Goal: Check status

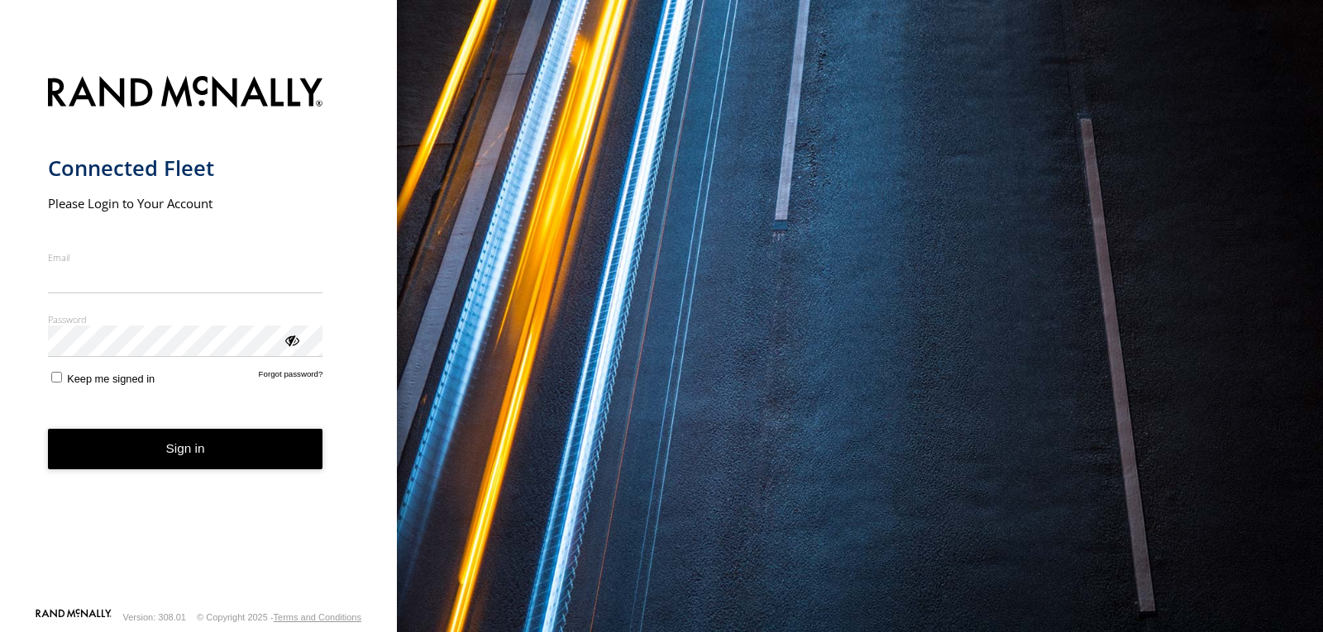
type input "**********"
click at [201, 453] on button "Sign in" at bounding box center [185, 449] width 275 height 41
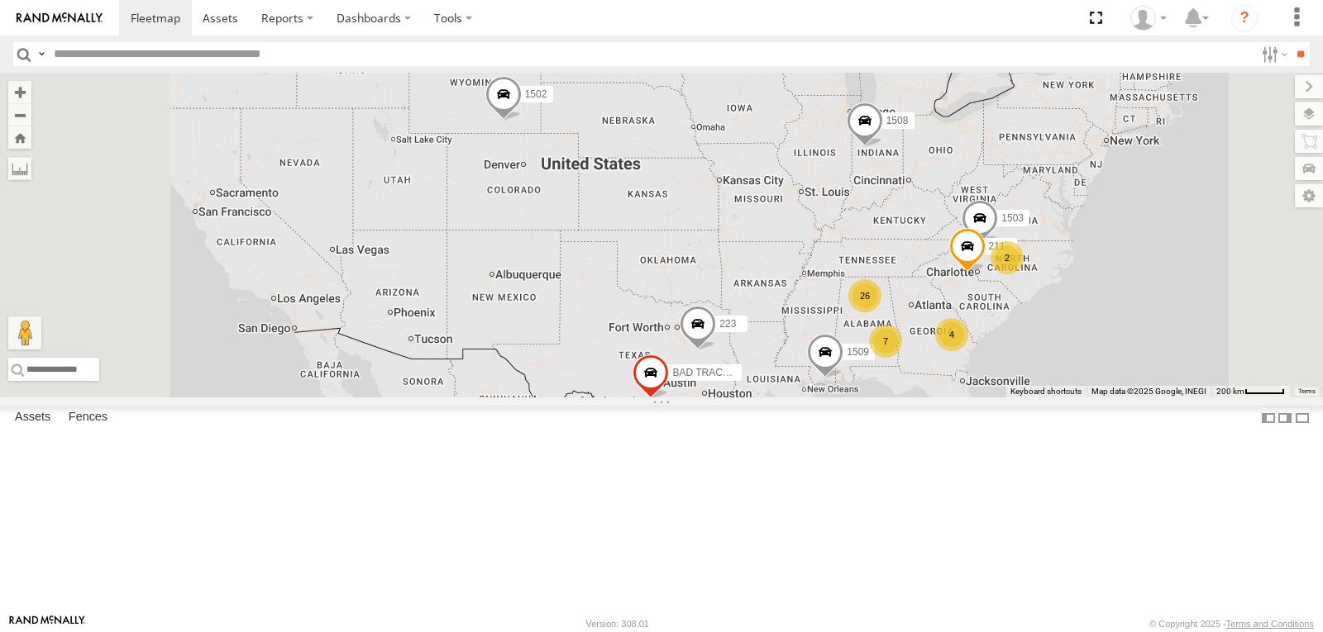
scroll to position [827, 0]
click at [0, 0] on span at bounding box center [0, 0] width 0 height 0
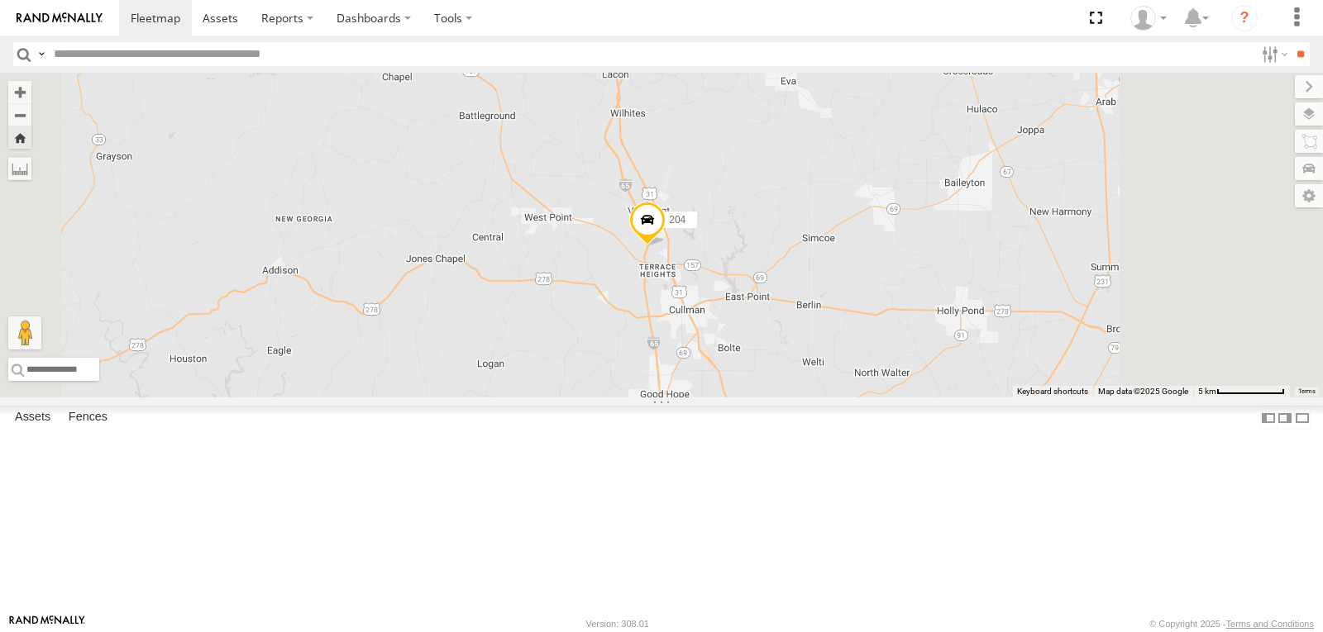
click at [665, 245] on span at bounding box center [647, 223] width 36 height 45
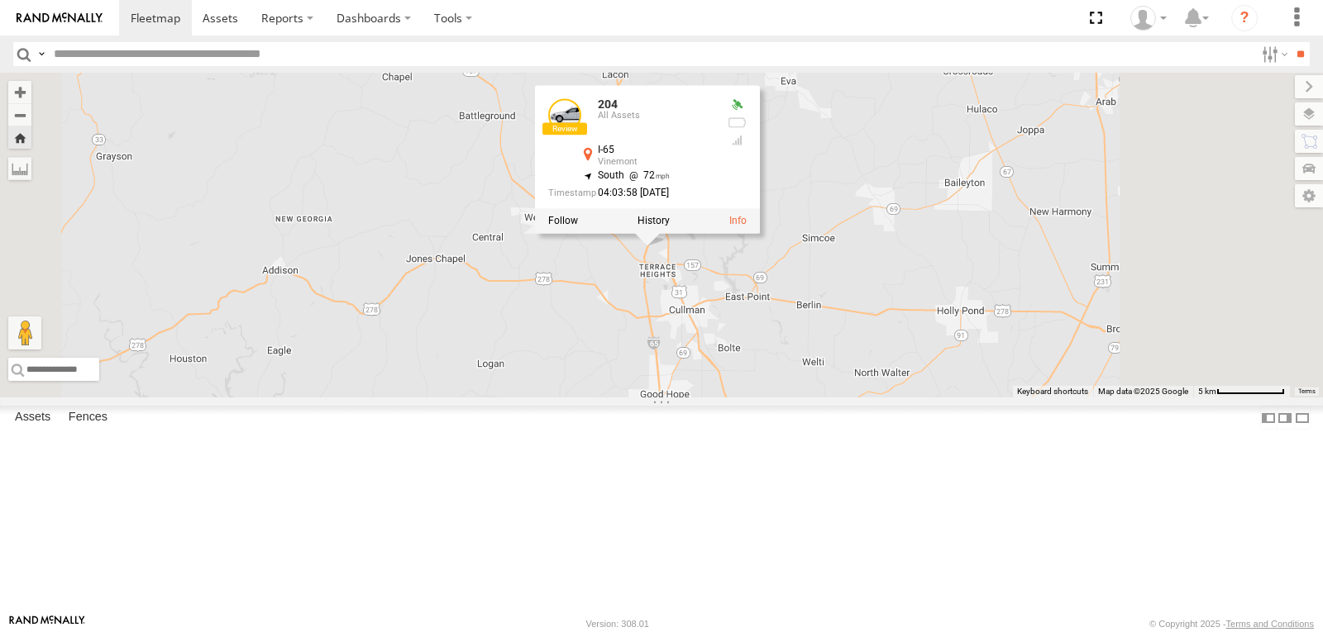
scroll to position [0, 0]
